Goal: Task Accomplishment & Management: Manage account settings

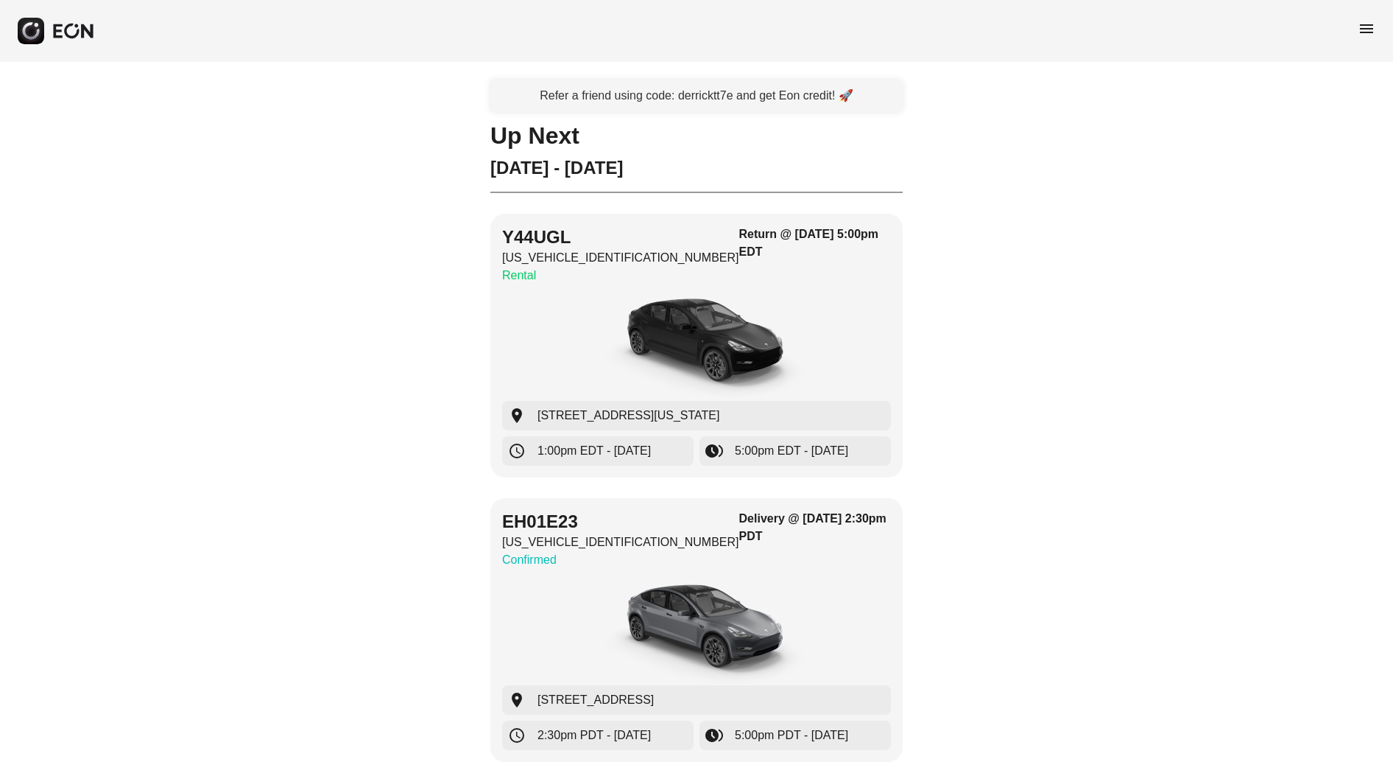
click at [1365, 26] on span "menu" at bounding box center [1367, 29] width 18 height 18
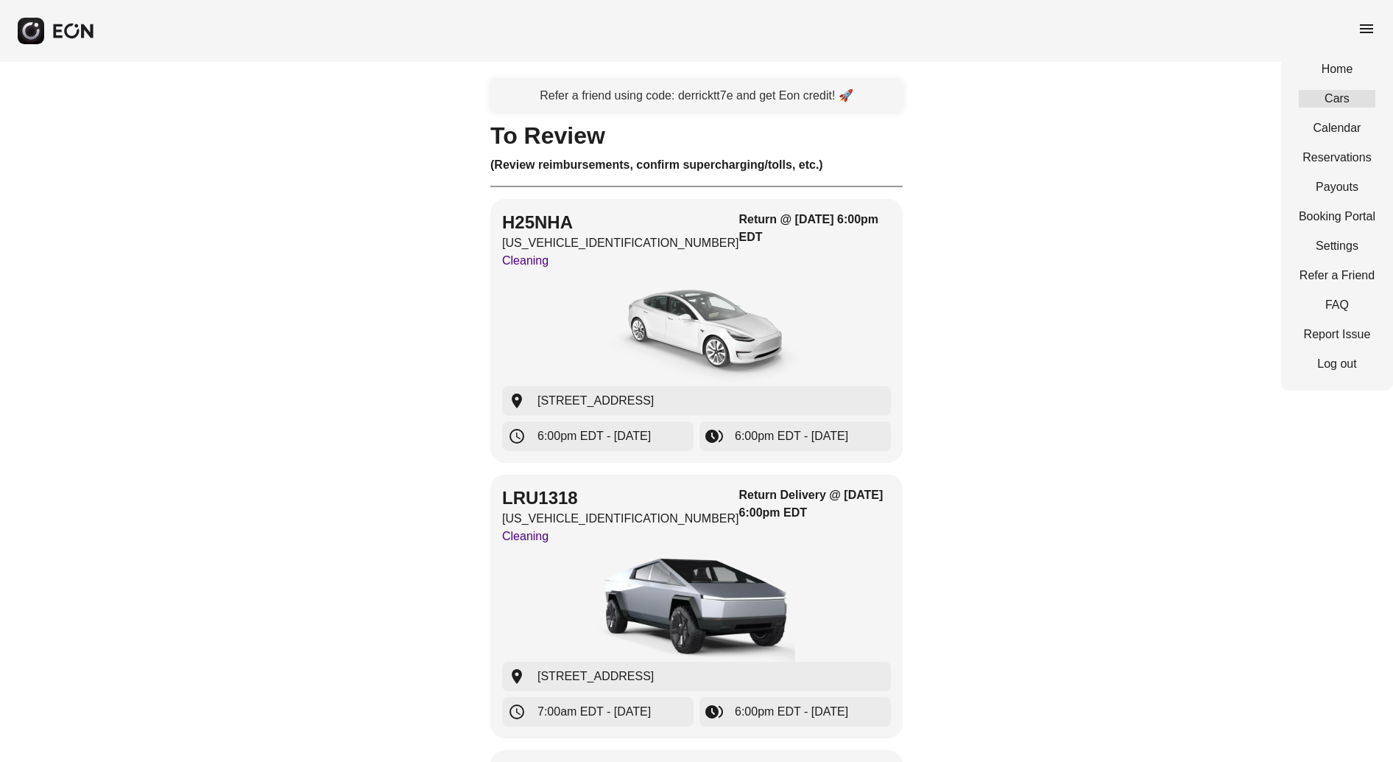
click at [1349, 96] on link "Cars" at bounding box center [1337, 99] width 77 height 18
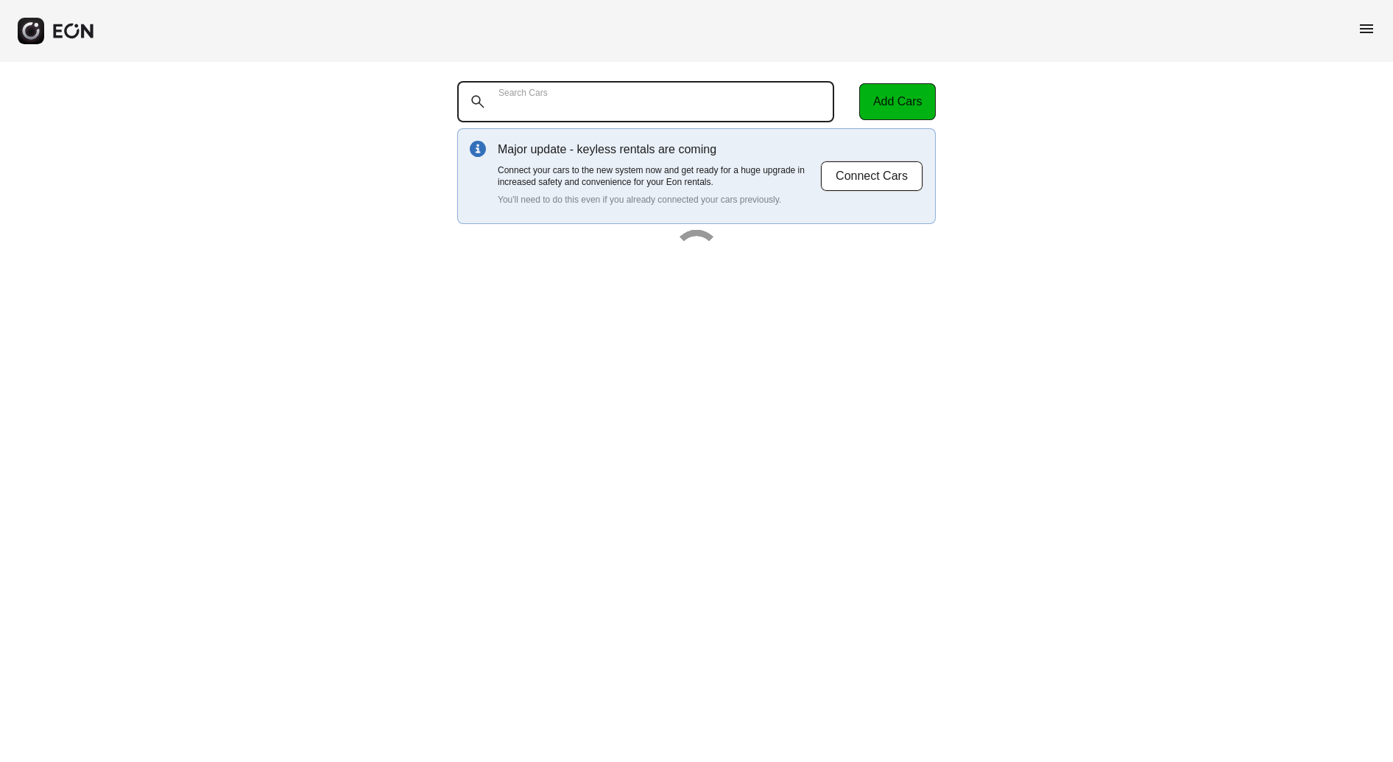
click at [700, 101] on Cars "Search Cars" at bounding box center [645, 101] width 377 height 41
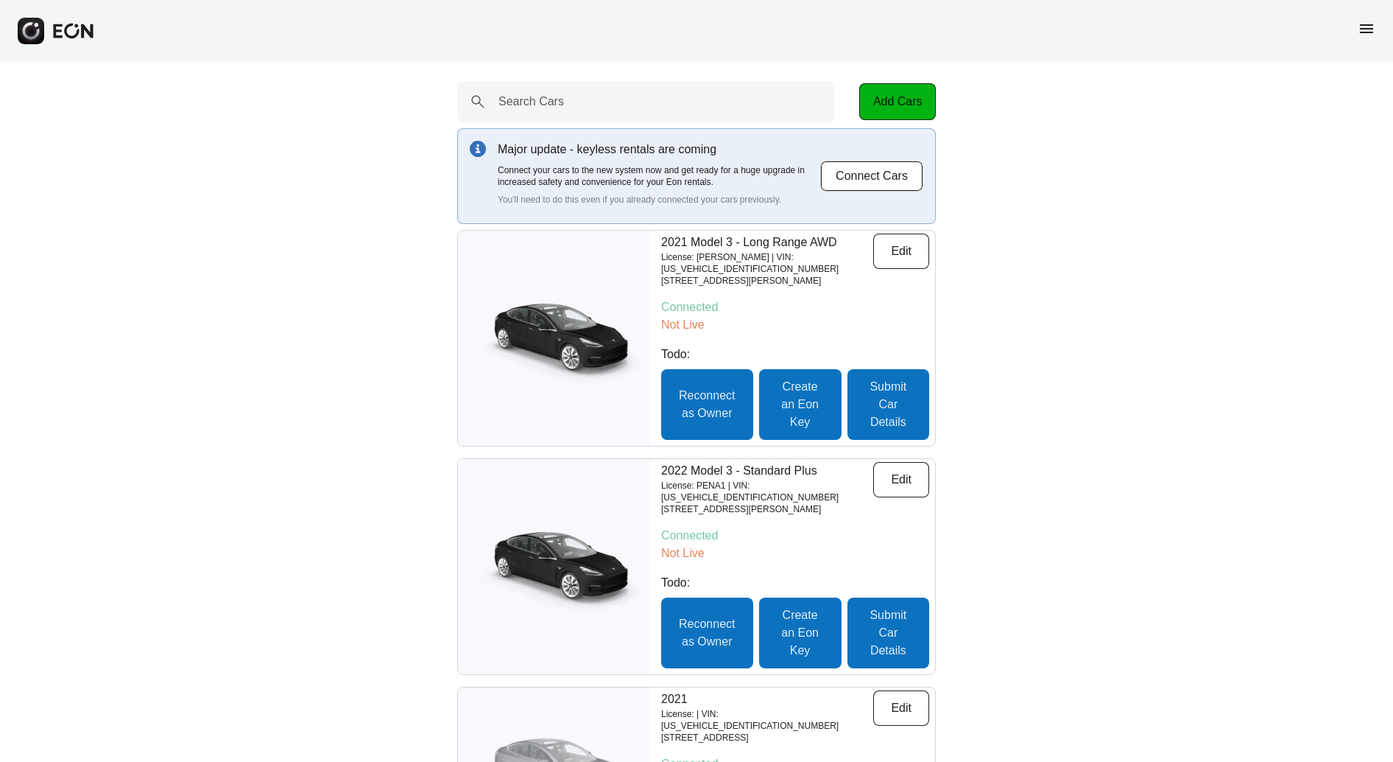
click at [952, 55] on div "menu" at bounding box center [696, 31] width 1393 height 62
click at [1360, 17] on div "menu" at bounding box center [696, 31] width 1393 height 62
click at [1363, 33] on span "menu" at bounding box center [1367, 29] width 18 height 18
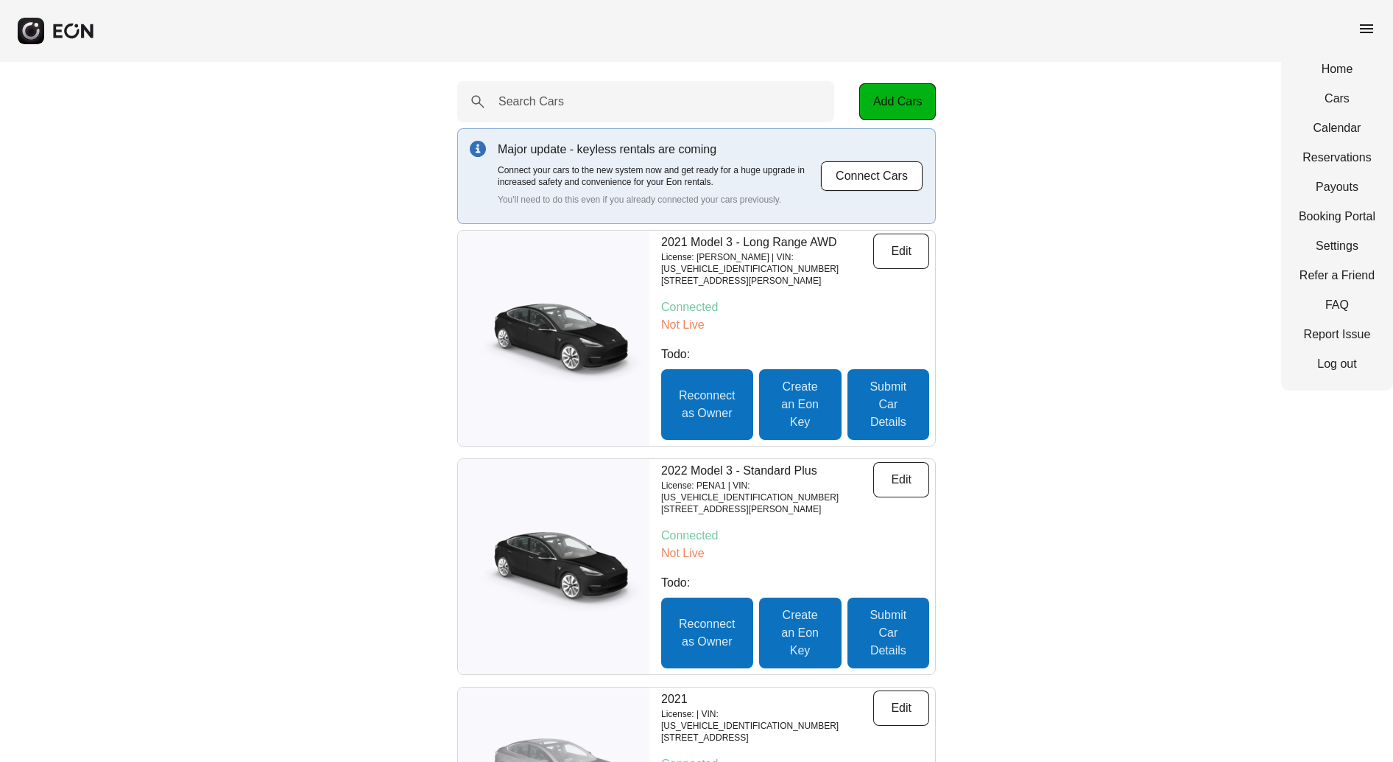
click at [1331, 114] on div "Home Cars Calendar Reservations Payouts Booking Portal Settings Refer a Friend …" at bounding box center [1338, 217] width 112 height 348
click at [1333, 102] on link "Cars" at bounding box center [1337, 99] width 77 height 18
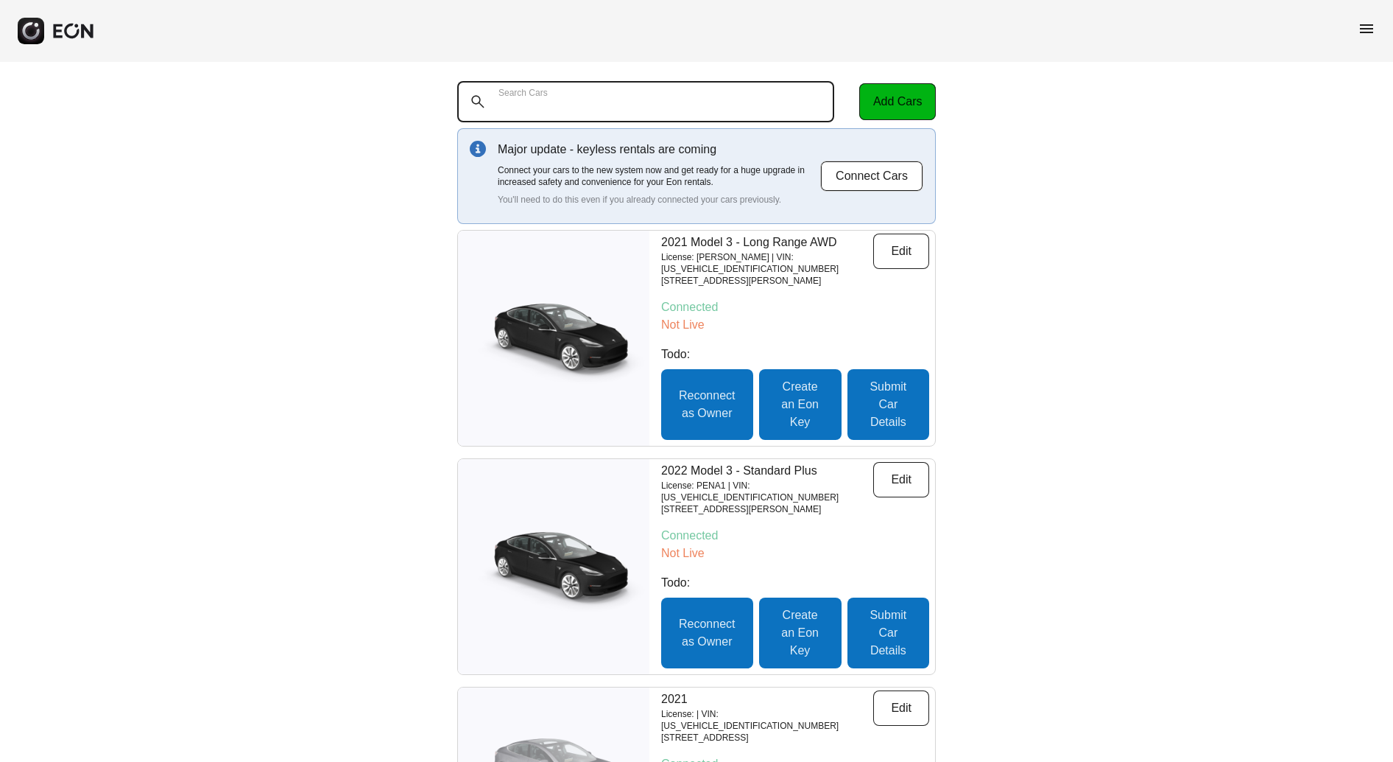
click at [635, 99] on Cars "Search Cars" at bounding box center [645, 101] width 377 height 41
paste Cars "*******"
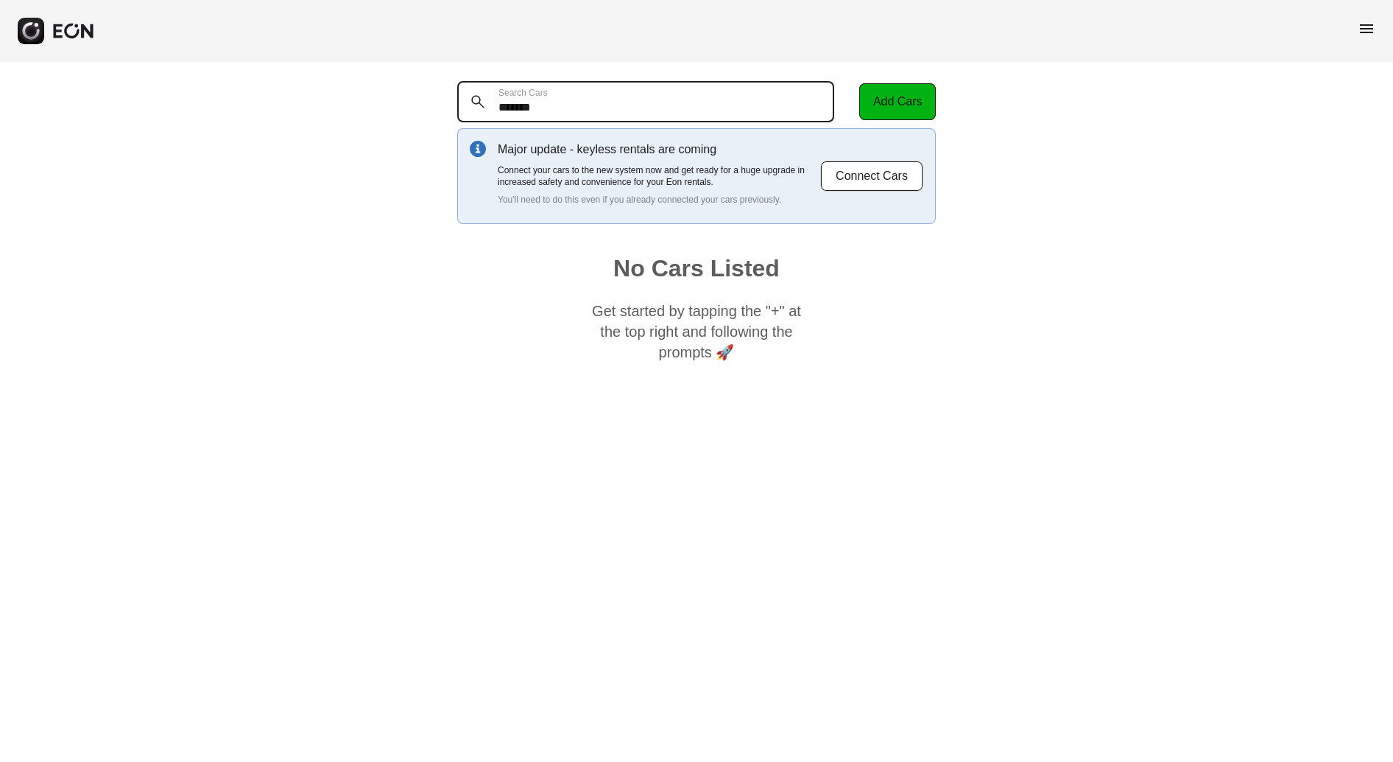
type Cars "*******"
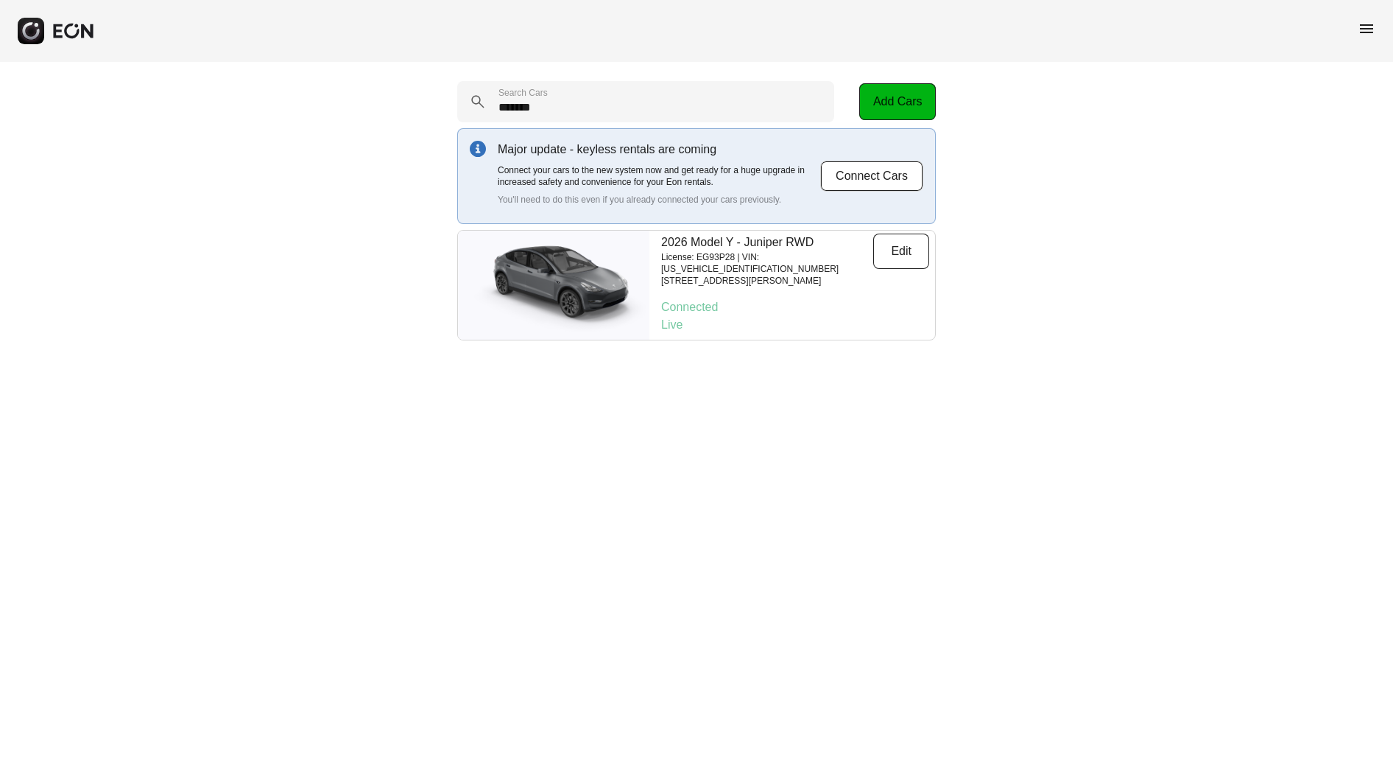
click at [714, 247] on p "2026 Model Y - Juniper RWD" at bounding box center [767, 242] width 212 height 18
click at [896, 249] on button "Edit" at bounding box center [901, 250] width 56 height 35
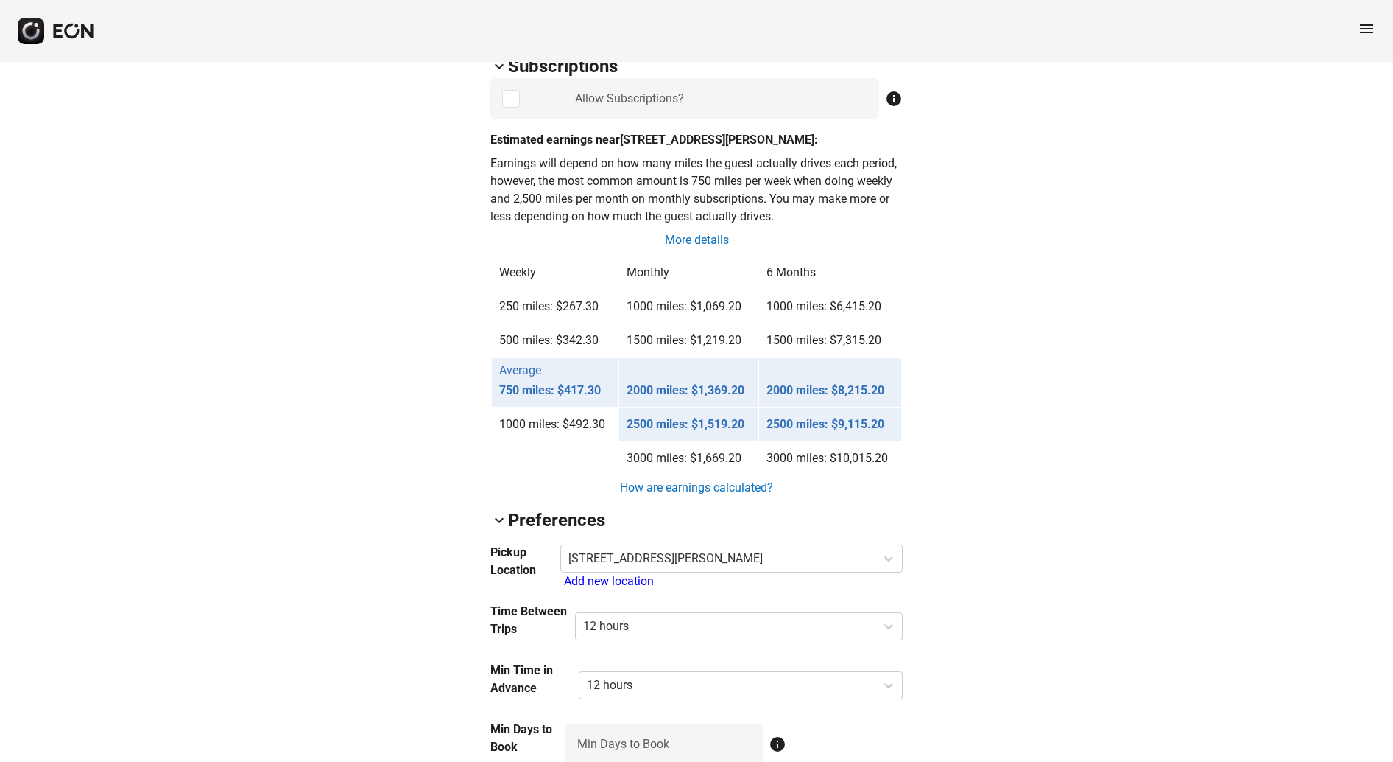
scroll to position [1061, 0]
drag, startPoint x: 628, startPoint y: 309, endPoint x: 743, endPoint y: 305, distance: 115.7
click at [743, 305] on td "1000 miles: $1,069.20" at bounding box center [688, 307] width 138 height 32
drag, startPoint x: 697, startPoint y: 308, endPoint x: 738, endPoint y: 306, distance: 40.5
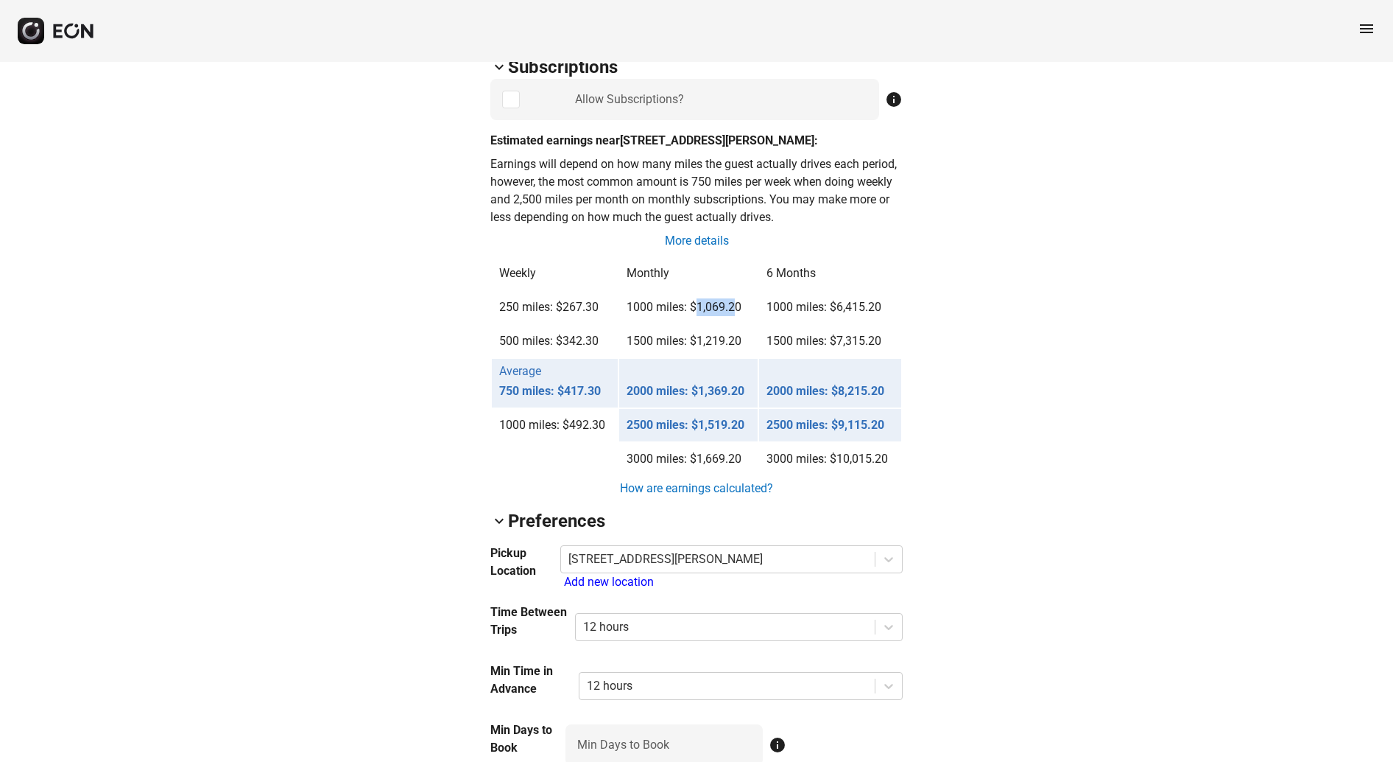
click at [738, 306] on td "1000 miles: $1,069.20" at bounding box center [688, 307] width 138 height 32
click at [712, 308] on td "1000 miles: $1,069.20" at bounding box center [688, 307] width 138 height 32
drag, startPoint x: 697, startPoint y: 309, endPoint x: 753, endPoint y: 309, distance: 56.0
click at [753, 309] on td "1000 miles: $1,069.20" at bounding box center [688, 307] width 138 height 32
click at [745, 310] on td "1000 miles: $1,069.20" at bounding box center [688, 307] width 138 height 32
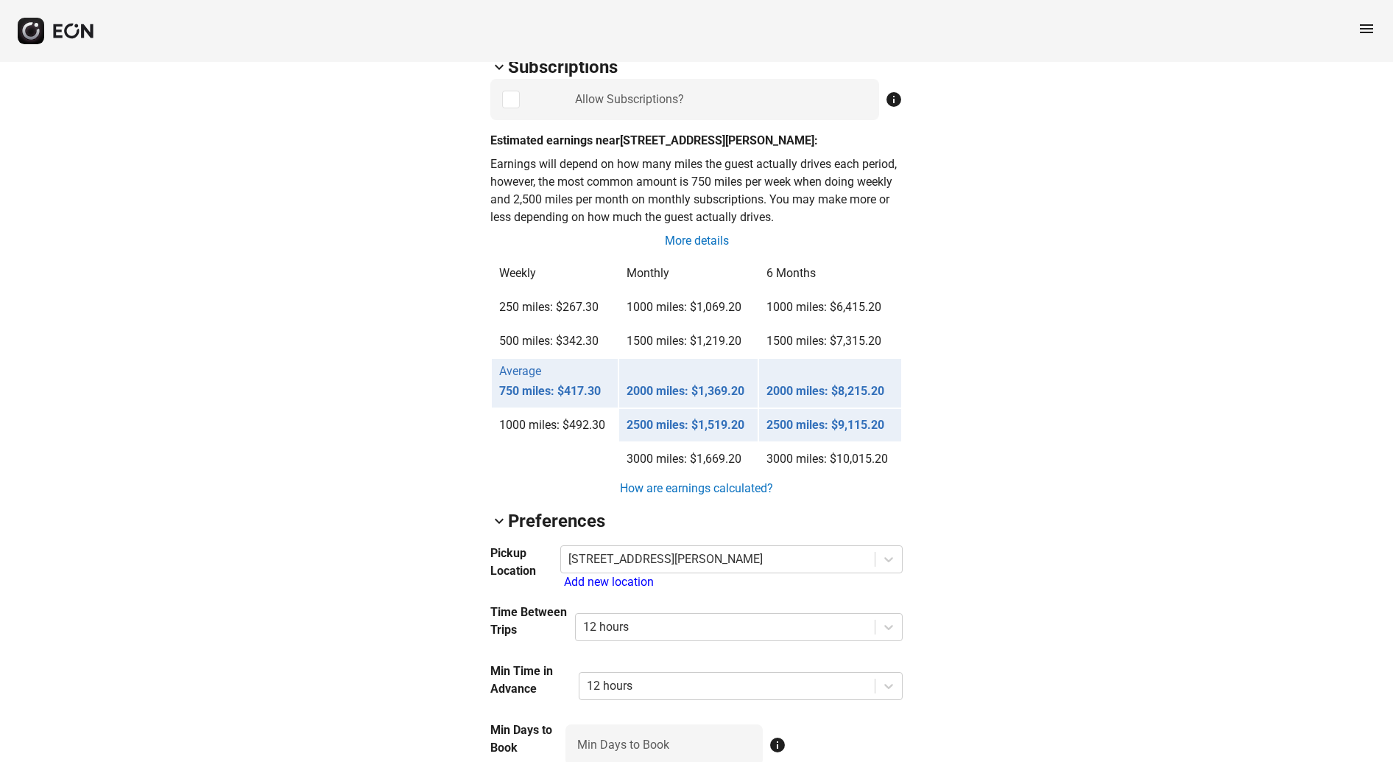
drag, startPoint x: 700, startPoint y: 460, endPoint x: 739, endPoint y: 460, distance: 39.8
click at [760, 459] on tr "3000 miles: $1,669.20 3000 miles: $10,015.20" at bounding box center [696, 459] width 409 height 32
click at [1041, 451] on div "arrow_back_ios EG93P28 [US_VEHICLE_IDENTIFICATION_NUMBER] 84% 866 lock Lock loc…" at bounding box center [696, 407] width 1393 height 2813
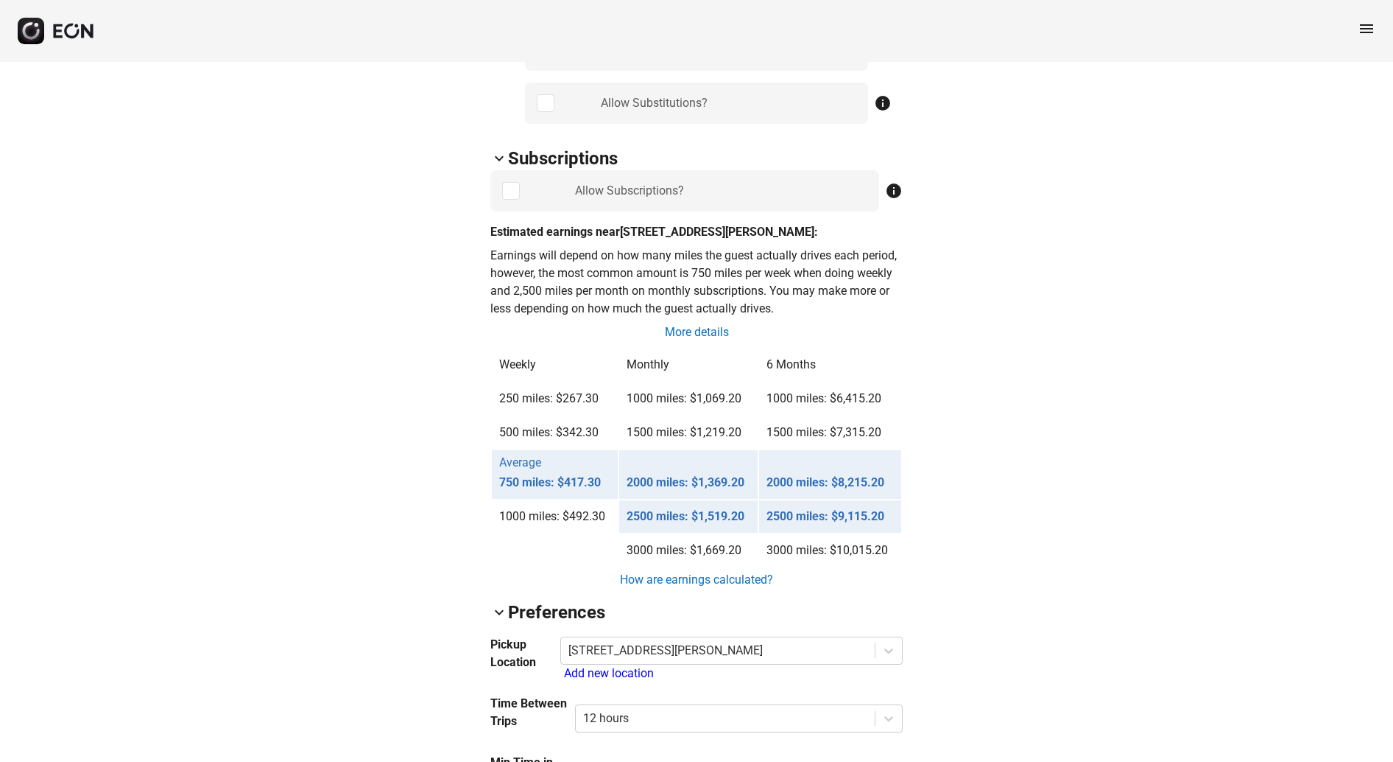
click at [1133, 352] on div "arrow_back_ios EG93P28 [US_VEHICLE_IDENTIFICATION_NUMBER] 84% 866 lock Lock loc…" at bounding box center [696, 499] width 1393 height 2813
click at [1005, 324] on div "arrow_back_ios EG93P28 [US_VEHICLE_IDENTIFICATION_NUMBER] 84% 866 lock Lock loc…" at bounding box center [696, 499] width 1393 height 2813
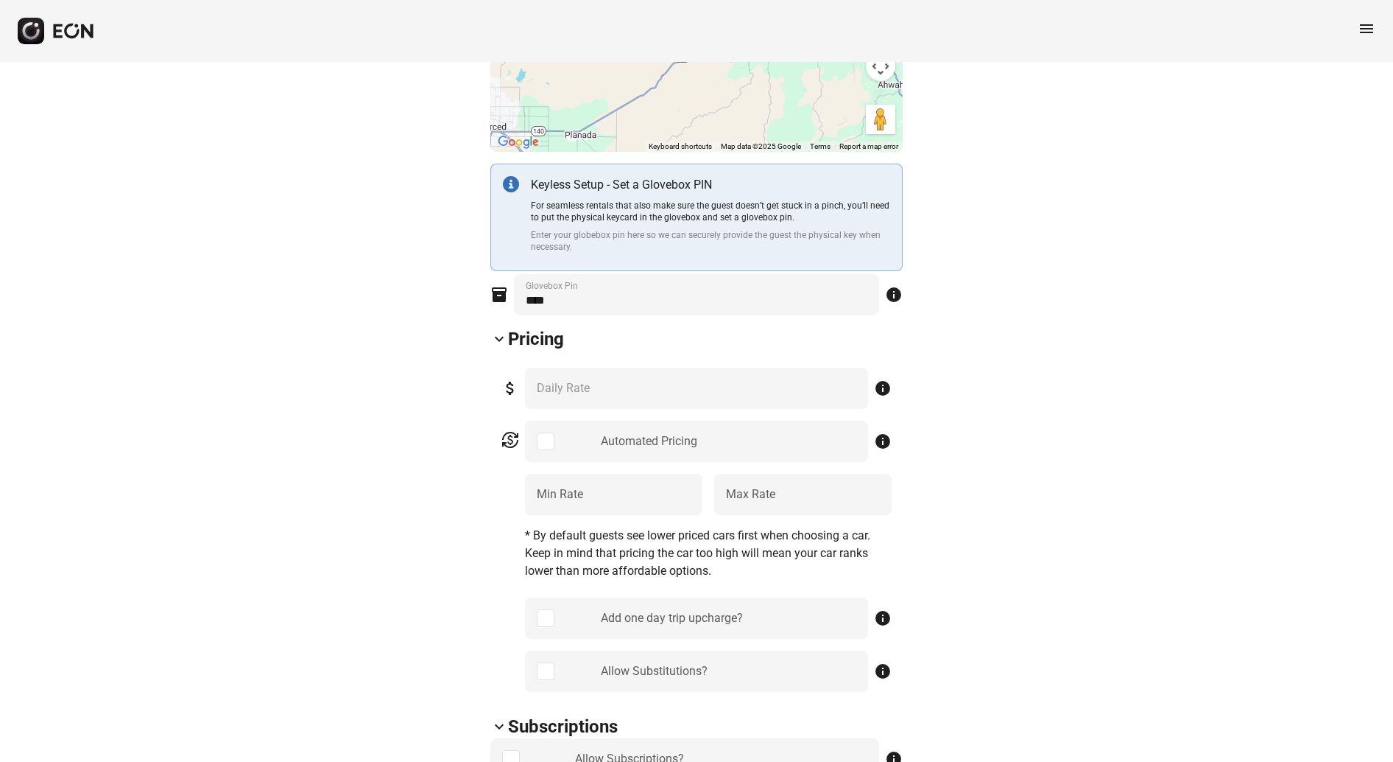
scroll to position [328, 0]
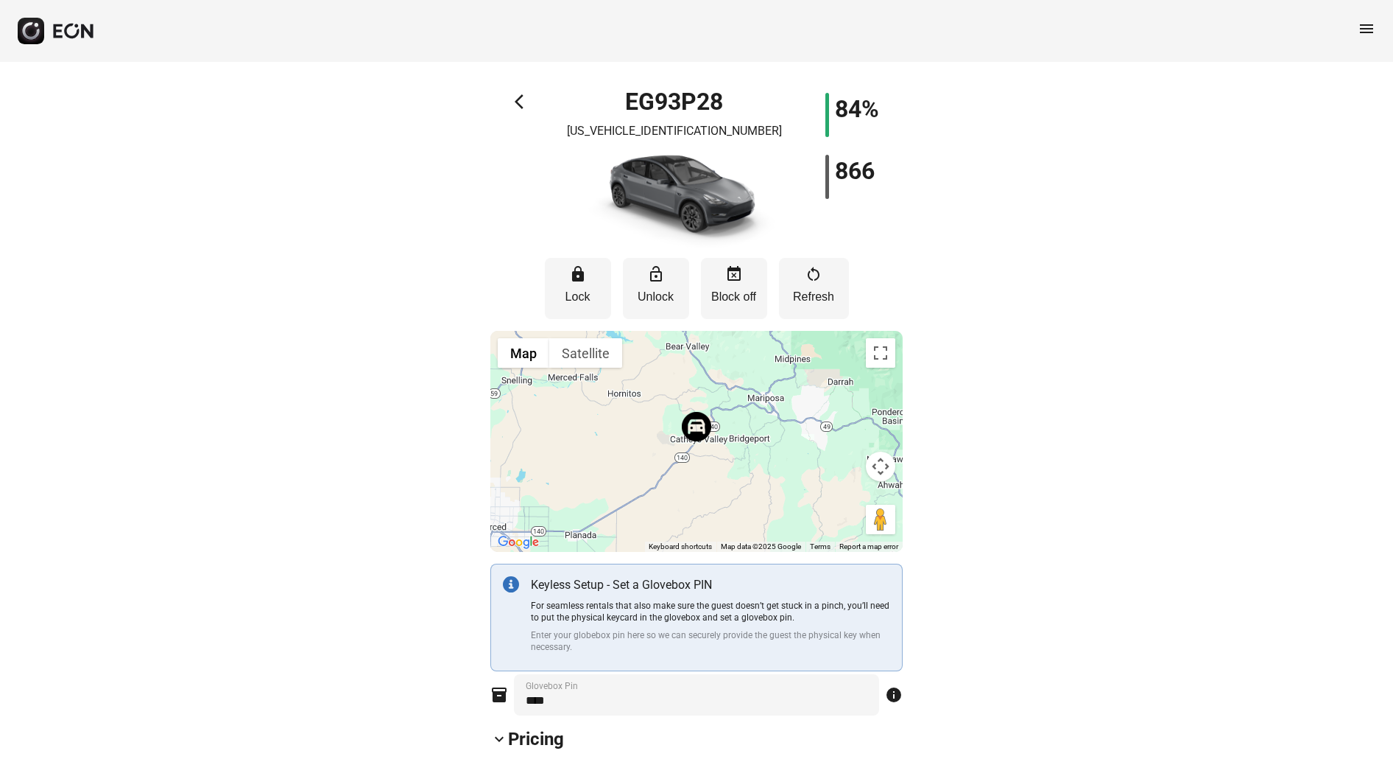
scroll to position [0, 0]
click at [520, 106] on span "arrow_back_ios" at bounding box center [524, 103] width 18 height 18
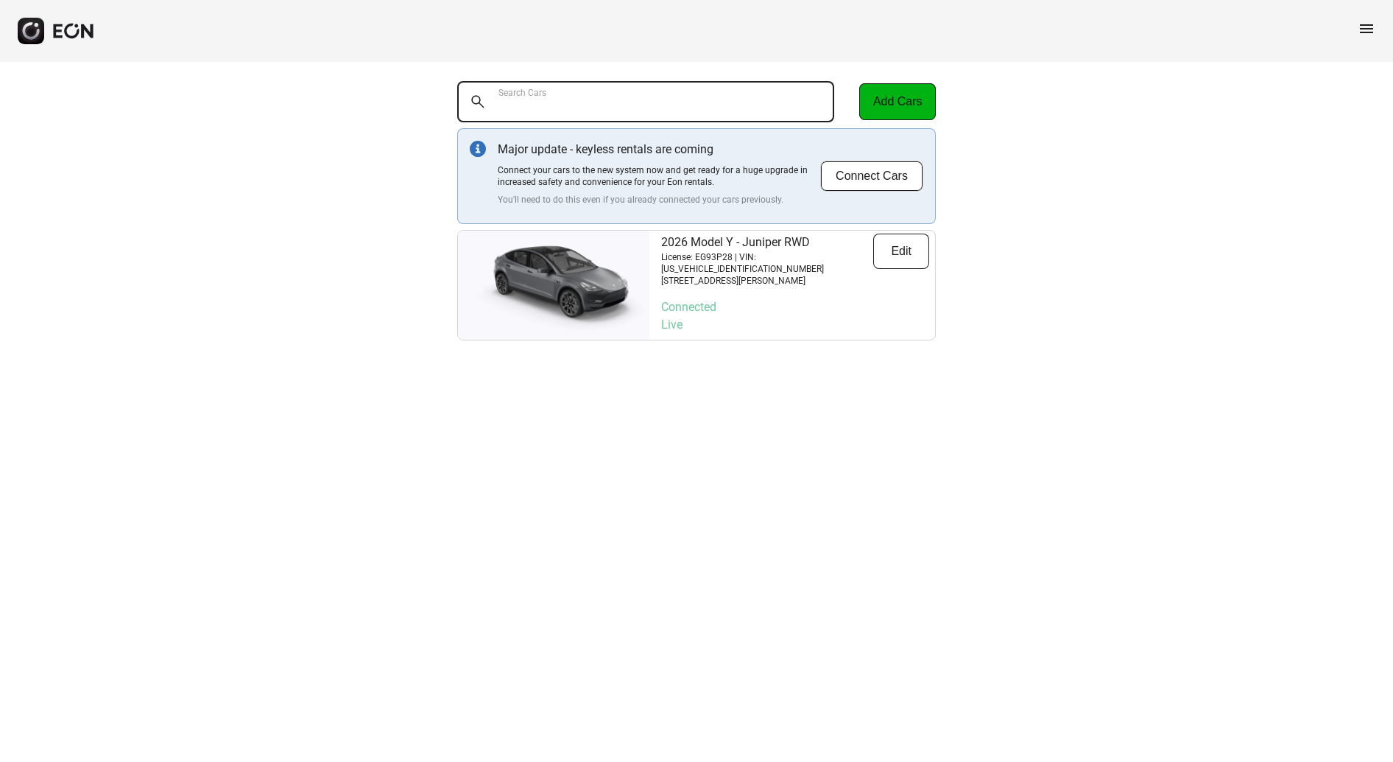
click at [591, 109] on Cars "Search Cars" at bounding box center [645, 101] width 377 height 41
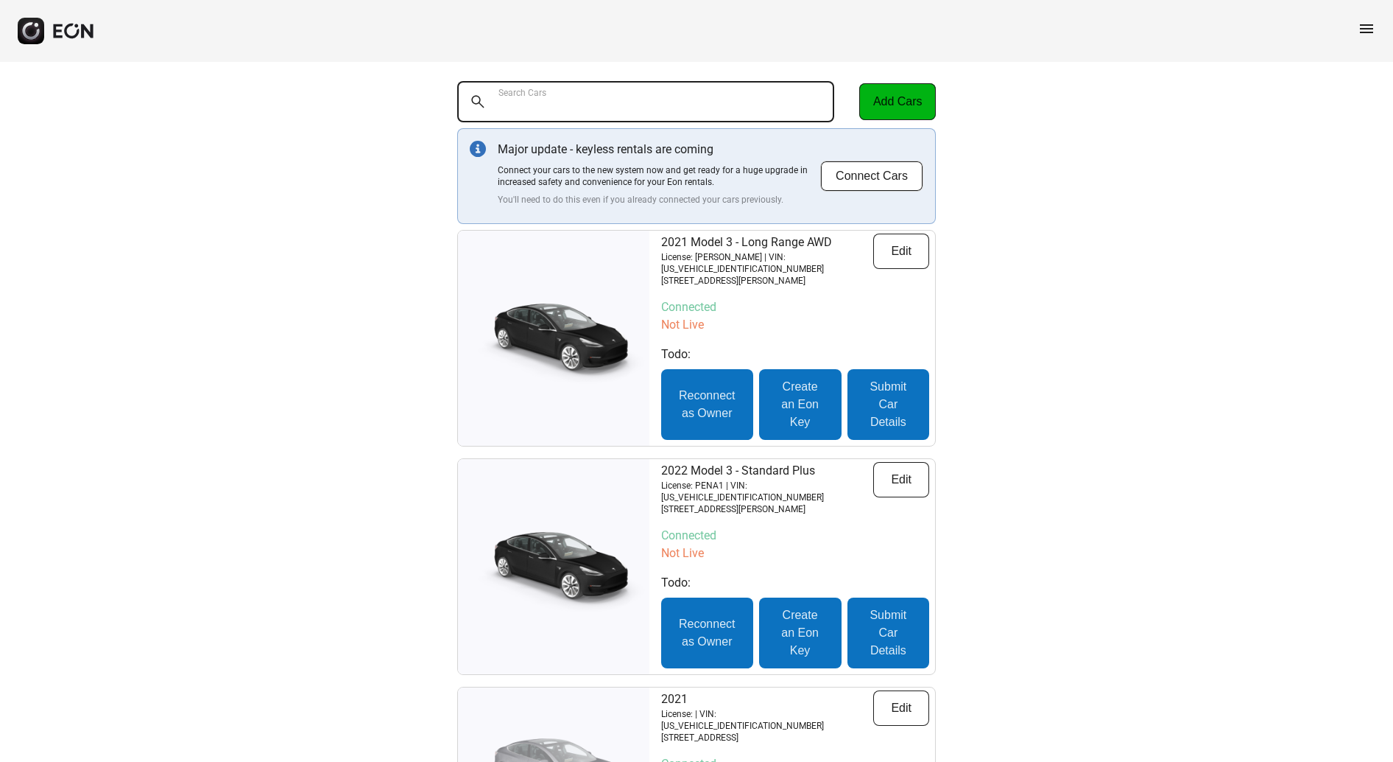
paste Cars "*******"
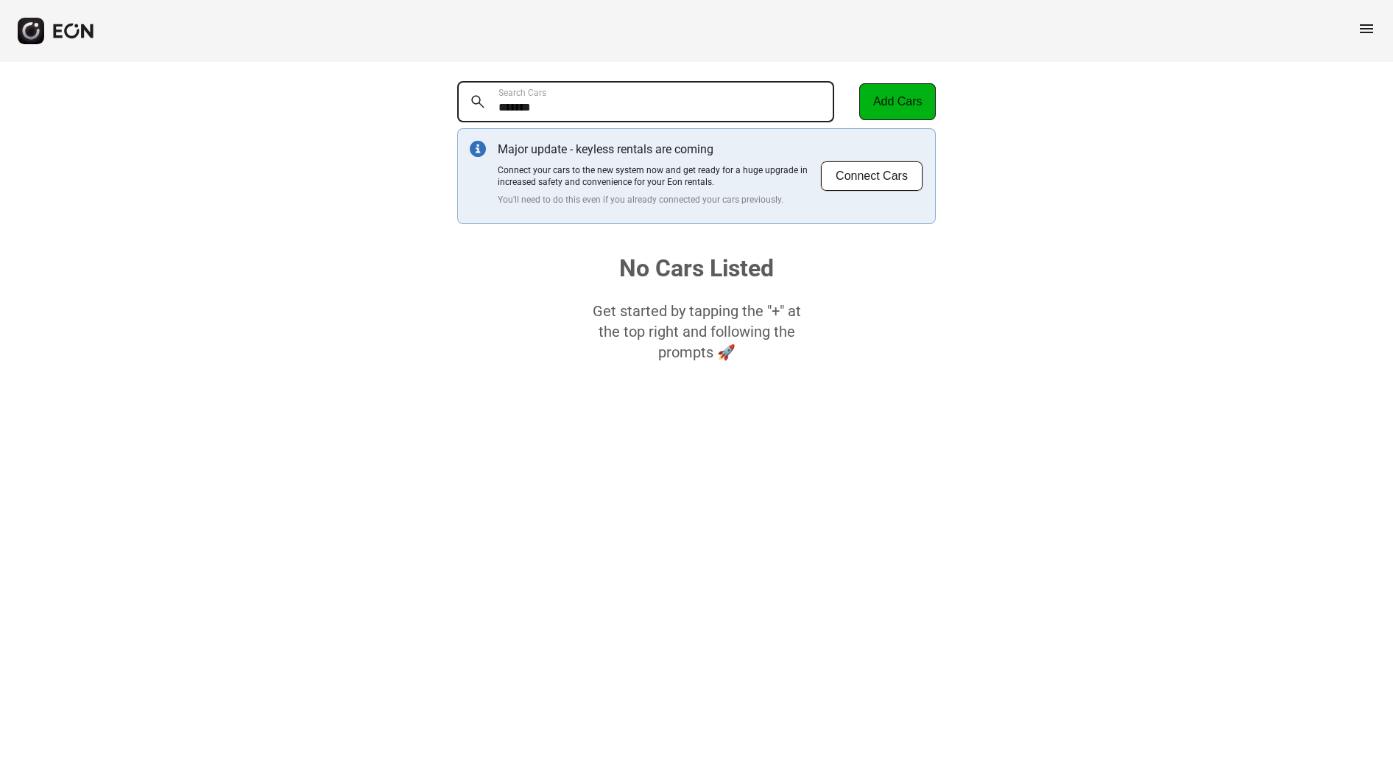
click at [602, 90] on Cars "*******" at bounding box center [645, 101] width 377 height 41
click at [594, 105] on Cars "*******" at bounding box center [645, 101] width 377 height 41
paste Cars "text"
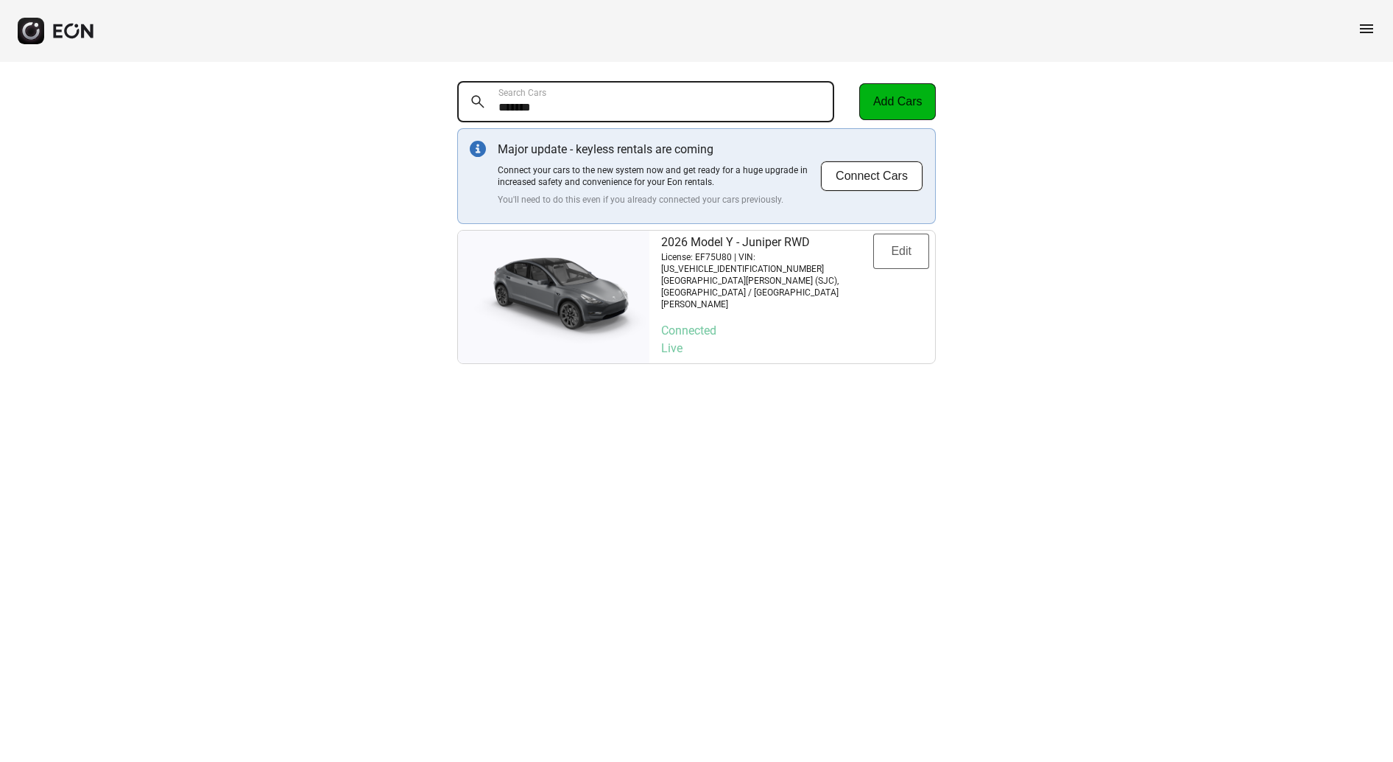
type Cars "*******"
click at [905, 251] on button "Edit" at bounding box center [901, 250] width 56 height 35
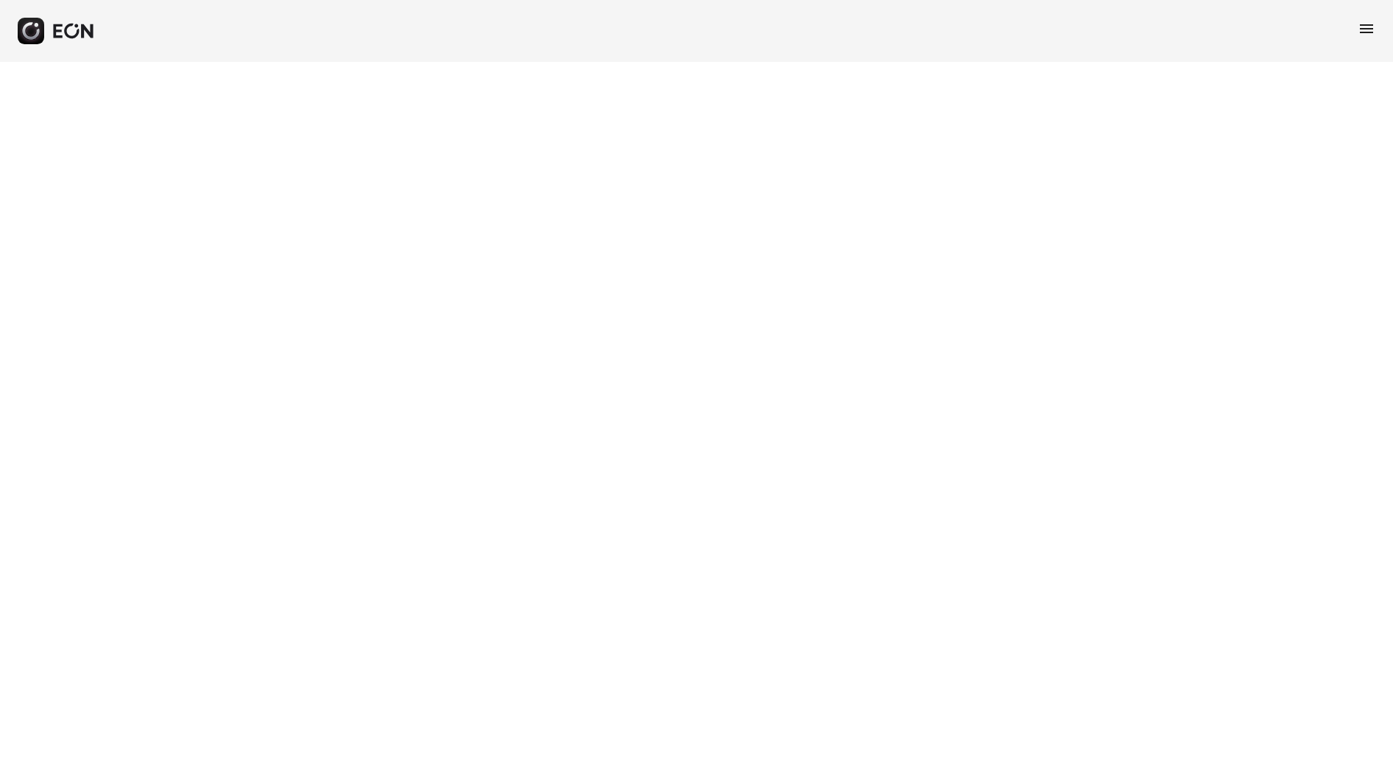
select select "**"
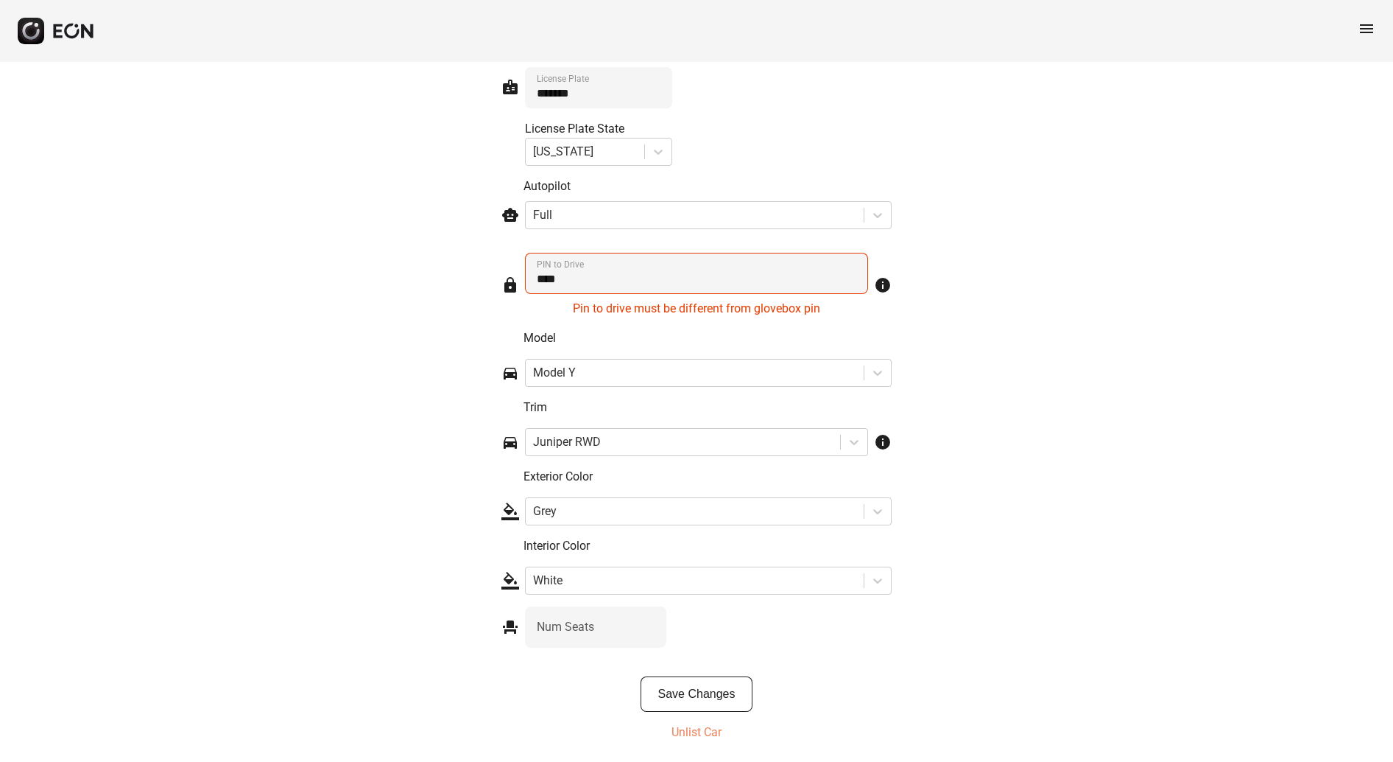
scroll to position [2277, 0]
click at [896, 552] on div "**********" at bounding box center [697, 333] width 412 height 655
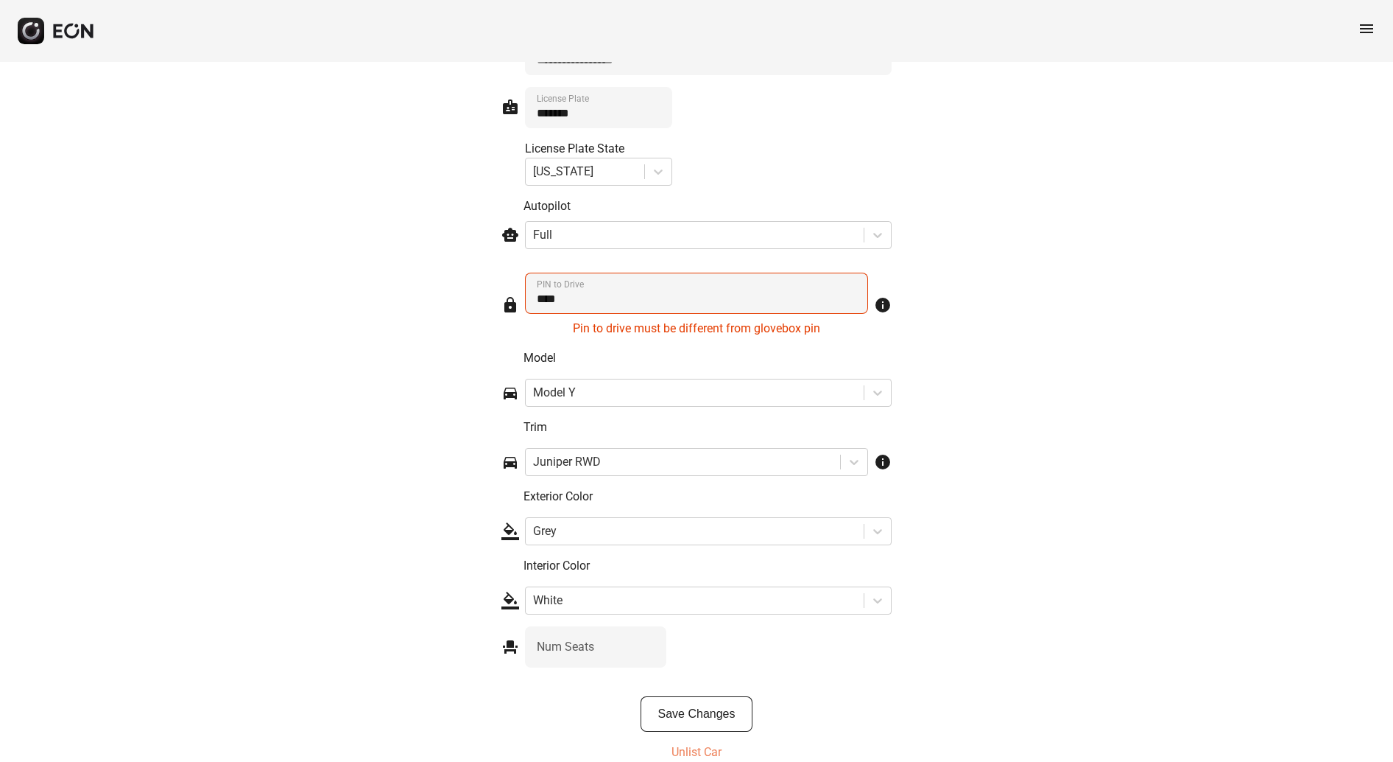
scroll to position [2266, 0]
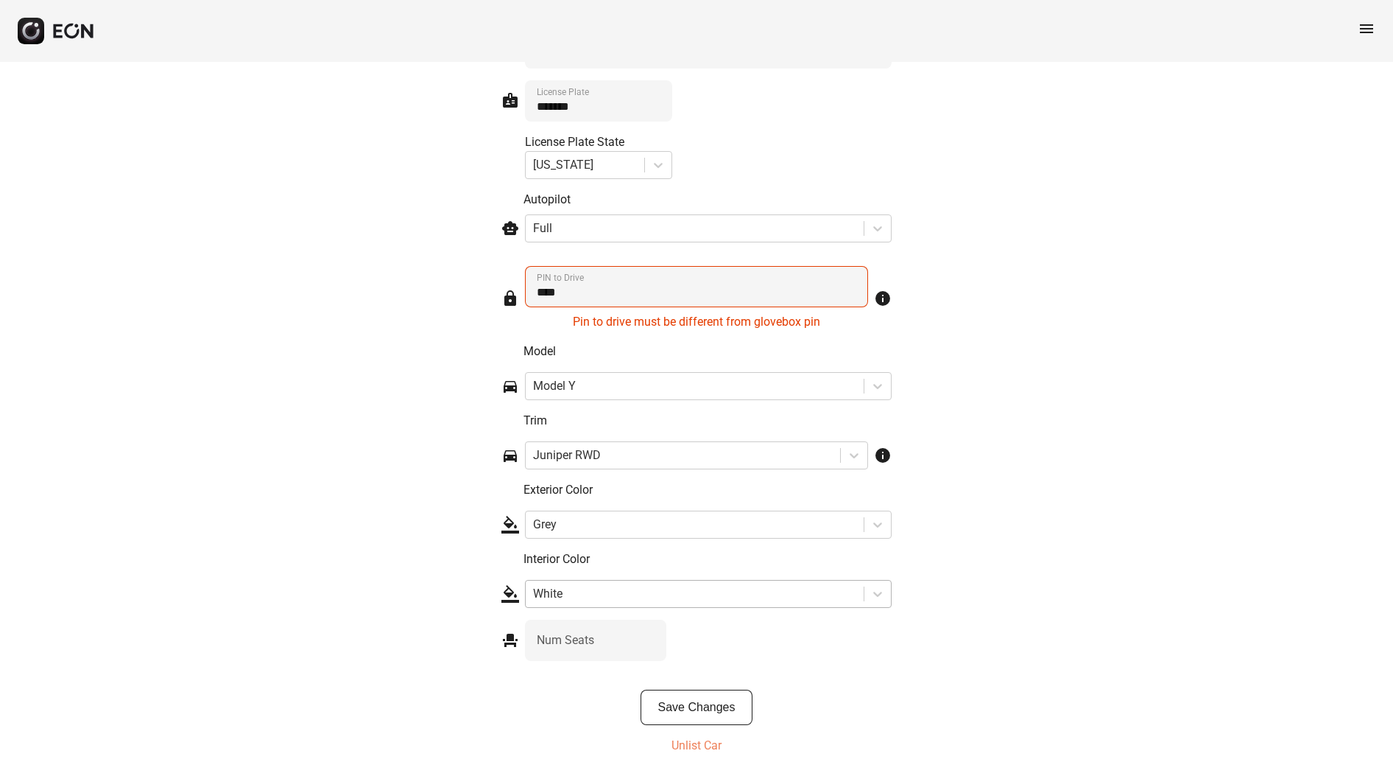
click at [666, 588] on div at bounding box center [694, 593] width 323 height 21
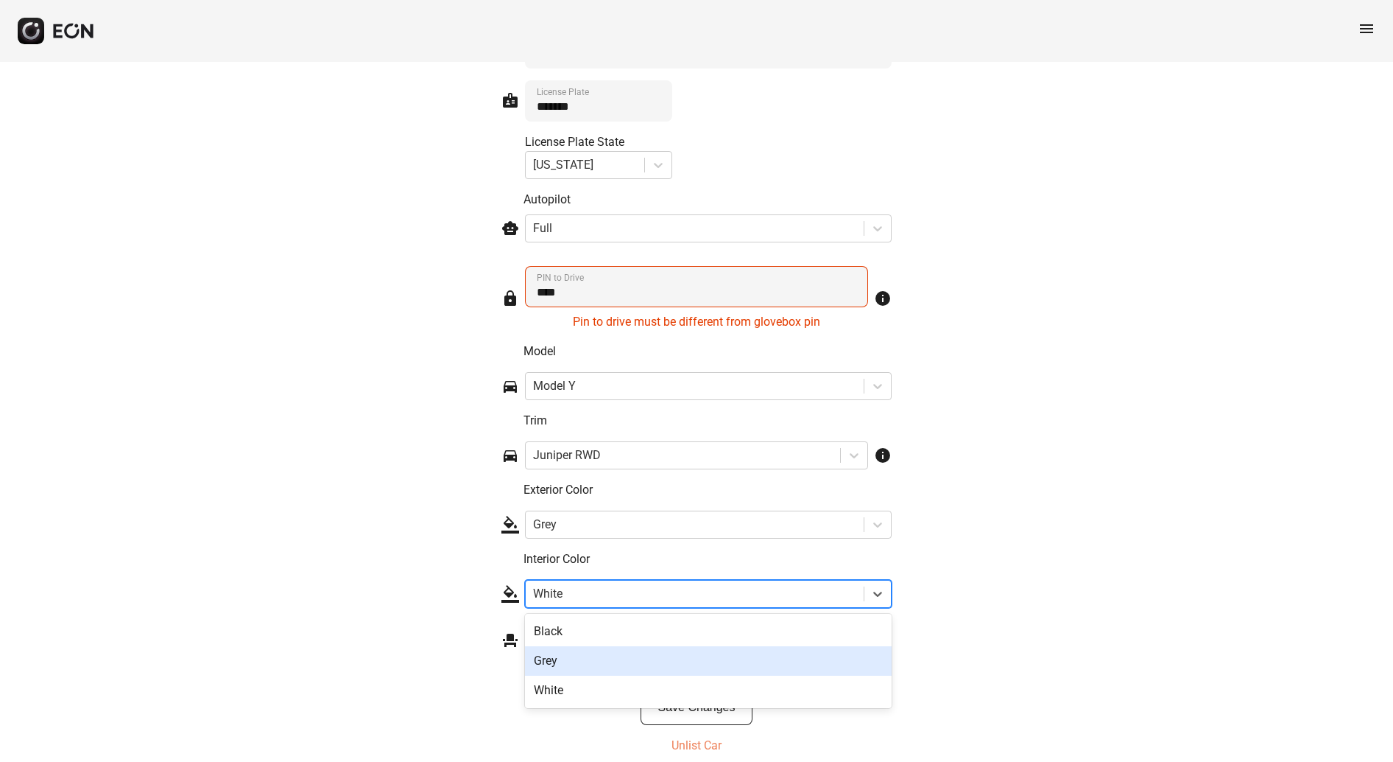
click at [621, 672] on div "Grey" at bounding box center [708, 660] width 367 height 29
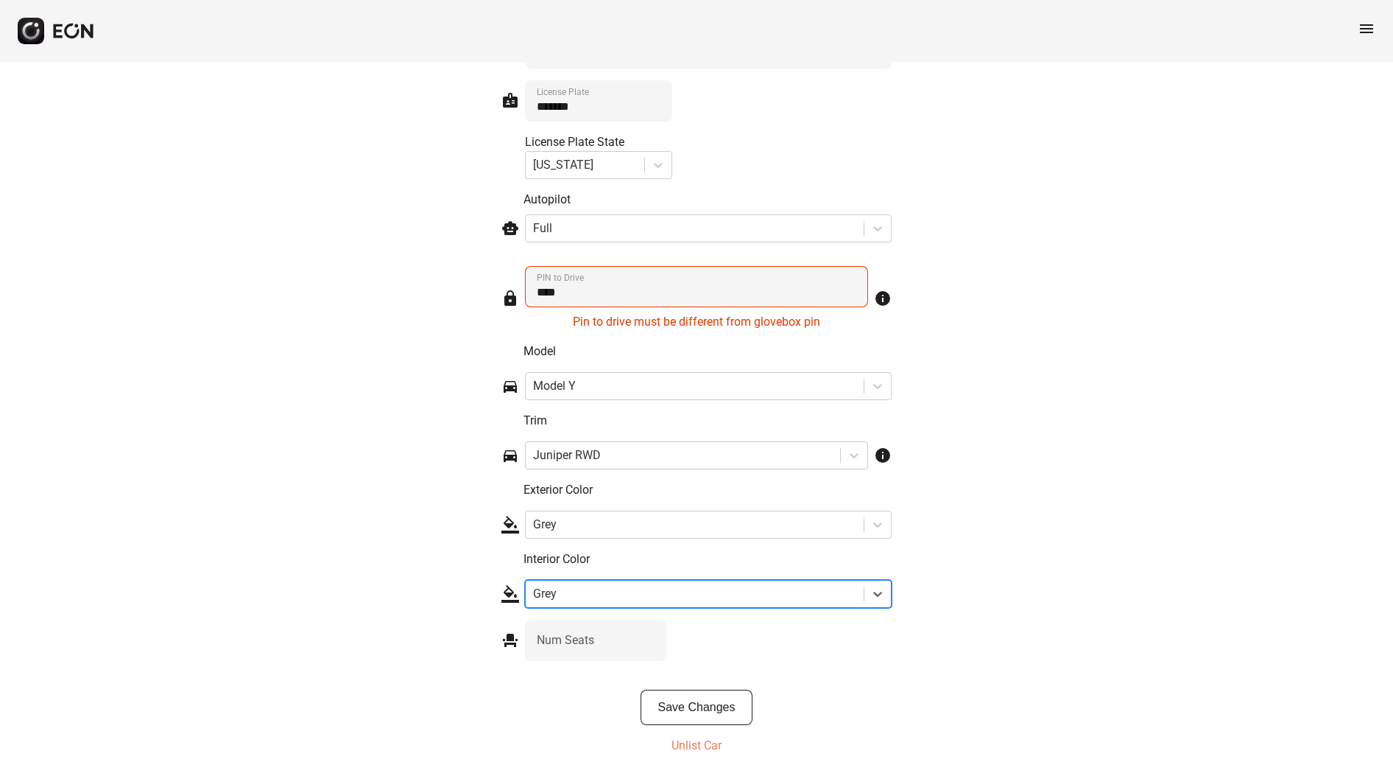
click at [700, 703] on button "Save Changes" at bounding box center [697, 706] width 113 height 35
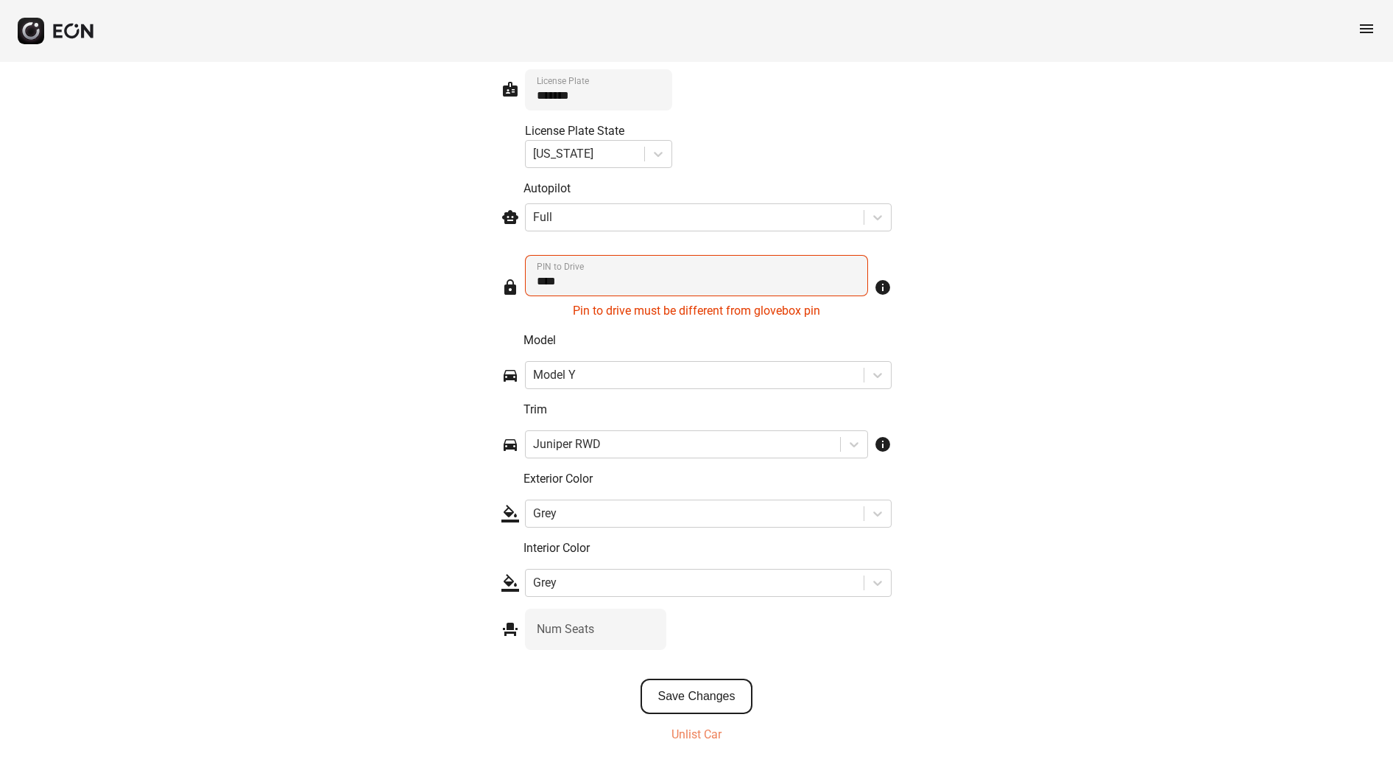
scroll to position [2279, 0]
click at [691, 694] on button "Save Changes" at bounding box center [697, 693] width 113 height 35
